Goal: Information Seeking & Learning: Find specific page/section

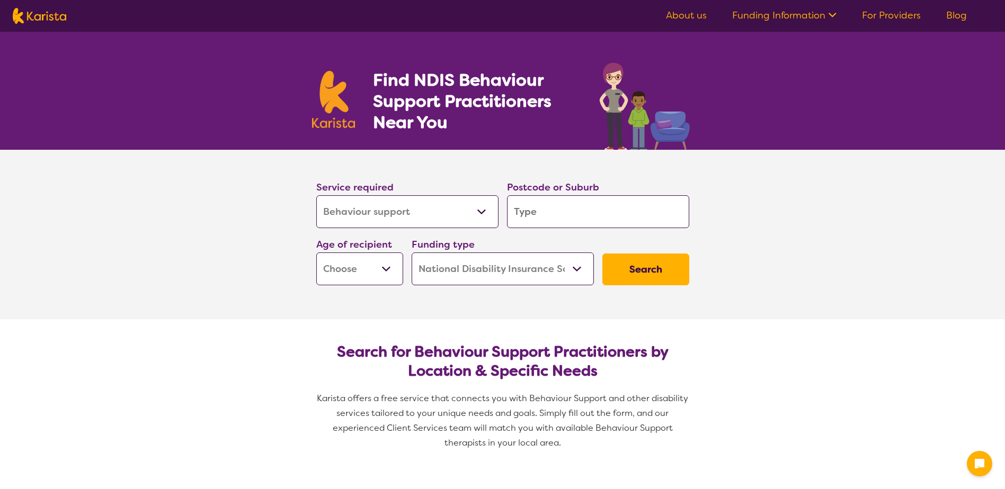
select select "Behaviour support"
select select "NDIS"
select select "Behaviour support"
select select "NDIS"
click at [568, 214] on input "search" at bounding box center [598, 211] width 182 height 33
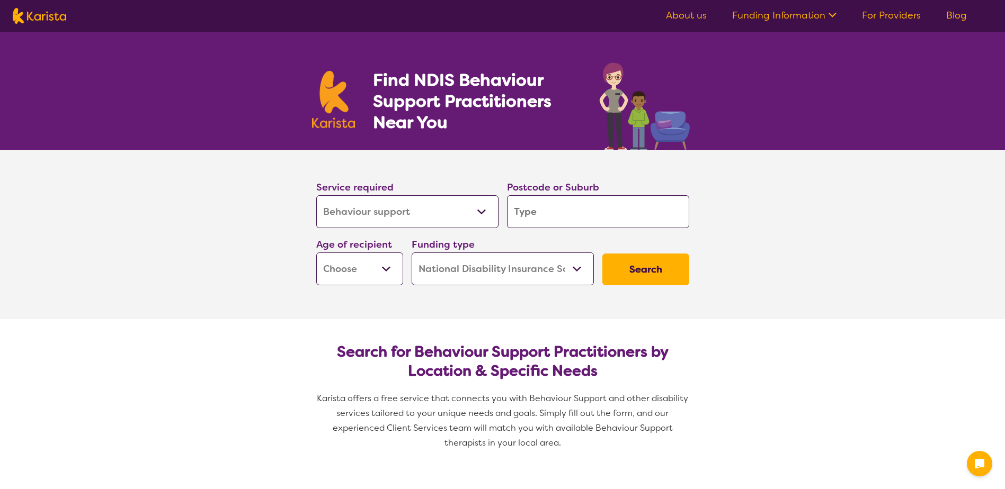
type input "3"
type input "31"
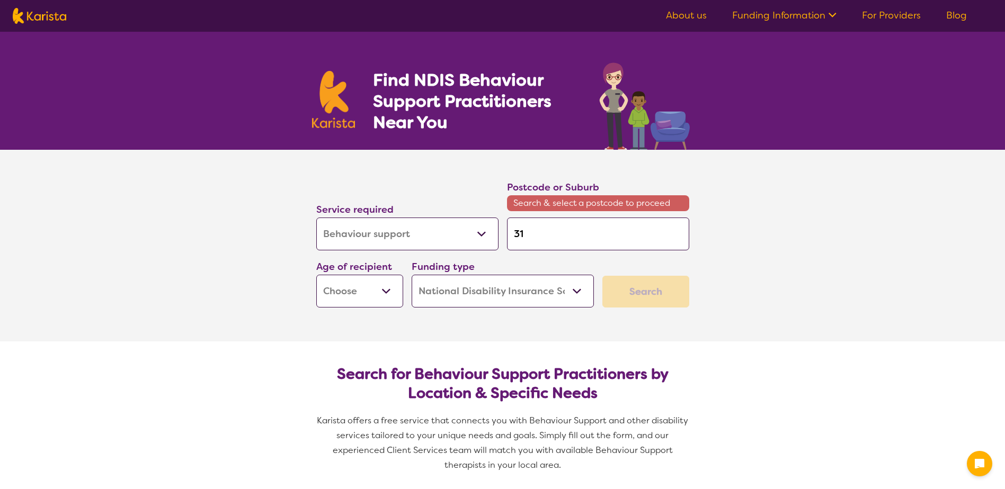
type input "319"
type input "3199"
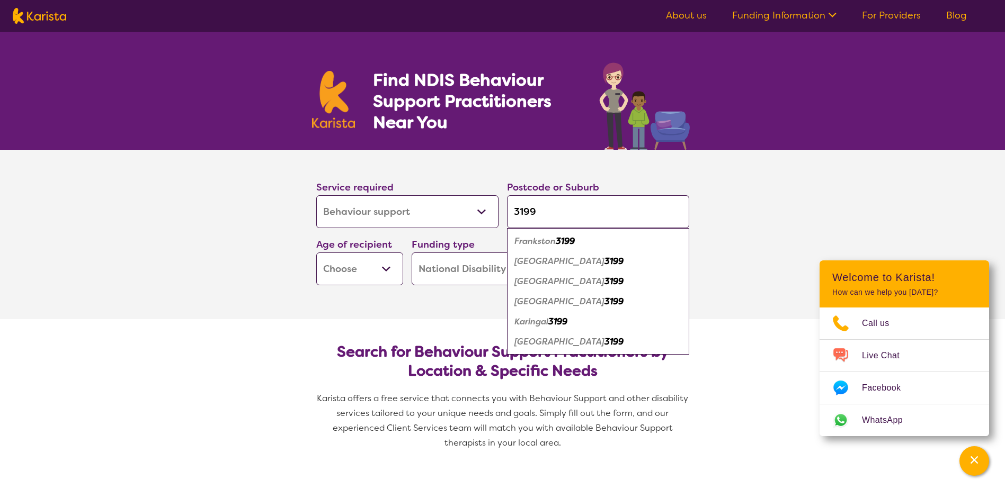
type input "3199"
click at [544, 244] on em "Frankston" at bounding box center [534, 241] width 41 height 11
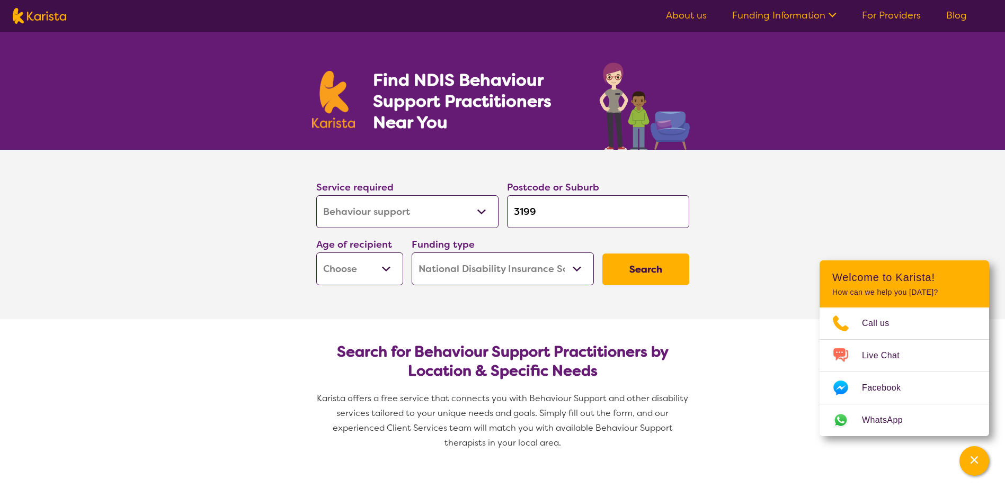
click at [400, 266] on select "Early Childhood - 0 to 9 Child - 10 to 11 Adolescent - 12 to 17 Adult - 18 to 6…" at bounding box center [359, 269] width 87 height 33
select select "AD"
click at [316, 253] on select "Early Childhood - 0 to 9 Child - 10 to 11 Adolescent - 12 to 17 Adult - 18 to 6…" at bounding box center [359, 269] width 87 height 33
select select "AD"
click at [649, 267] on button "Search" at bounding box center [645, 270] width 87 height 32
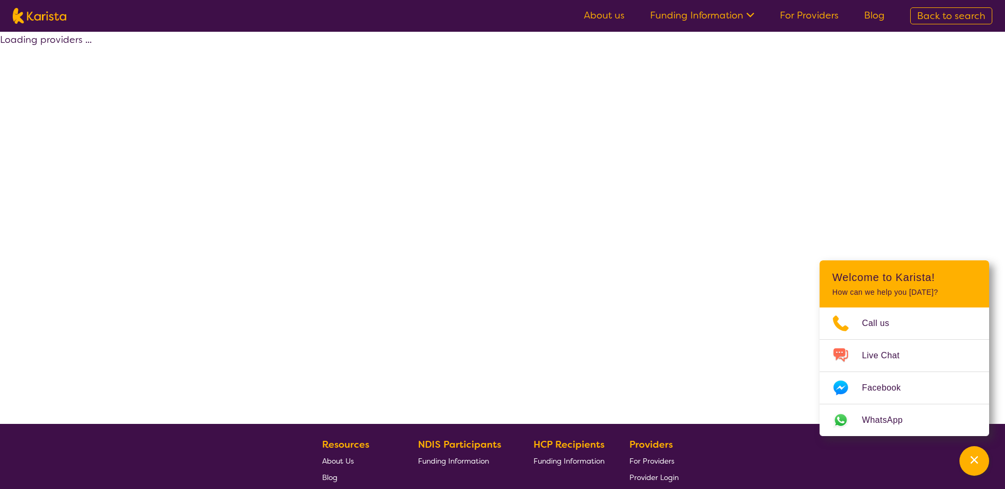
select select "by_score"
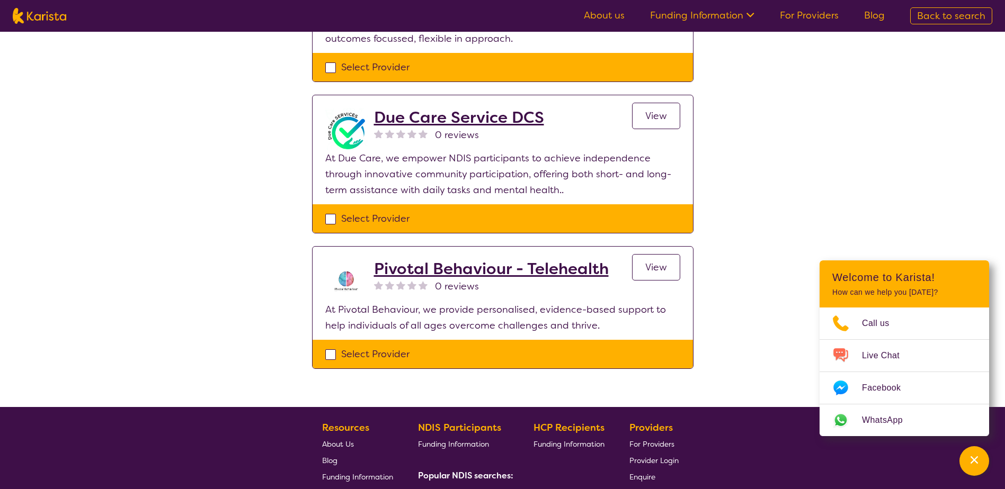
scroll to position [689, 0]
